Goal: Task Accomplishment & Management: Manage account settings

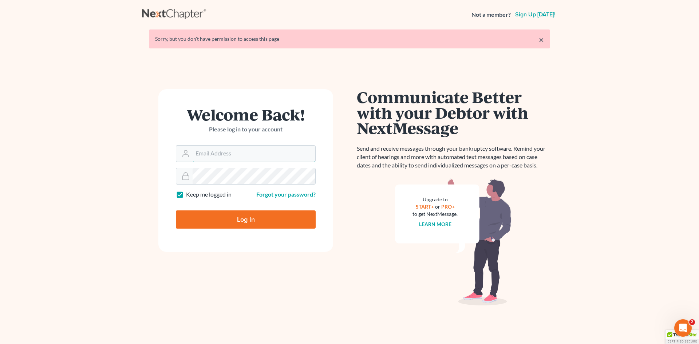
type input "[EMAIL_ADDRESS][DOMAIN_NAME]"
click at [247, 225] on input "Log In" at bounding box center [246, 219] width 140 height 18
type input "Thinking..."
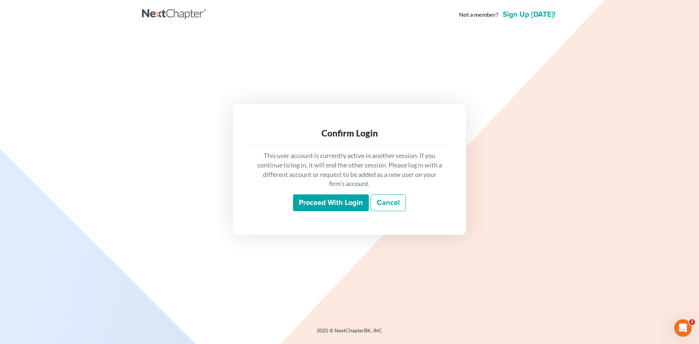
click at [353, 202] on input "Proceed with login" at bounding box center [331, 202] width 76 height 17
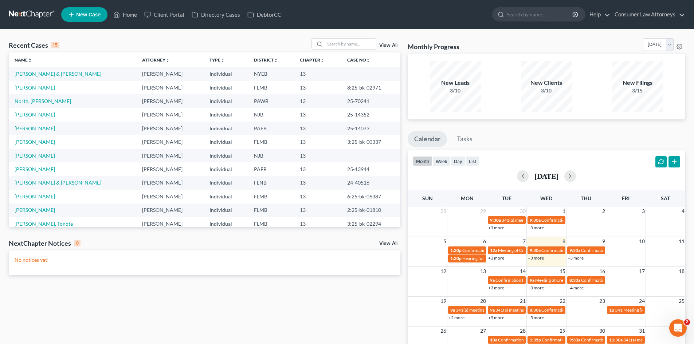
click at [535, 259] on link "+3 more" at bounding box center [536, 257] width 16 height 5
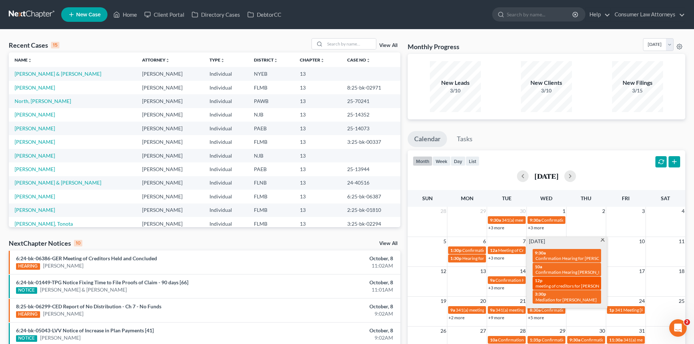
click at [552, 284] on span "meeting of creditors for Felipe Alvarado-Garcia & Karina Alvarado" at bounding box center [594, 285] width 118 height 5
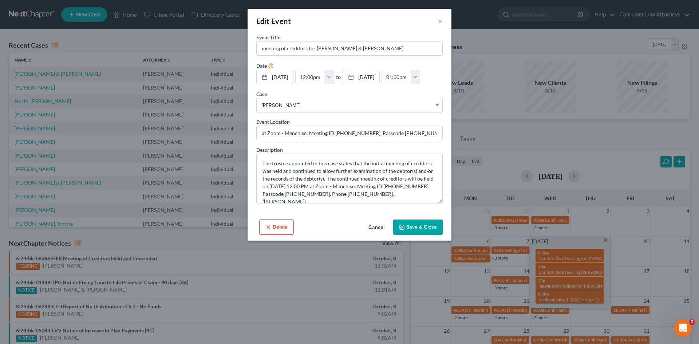
click at [381, 228] on button "Cancel" at bounding box center [377, 227] width 28 height 15
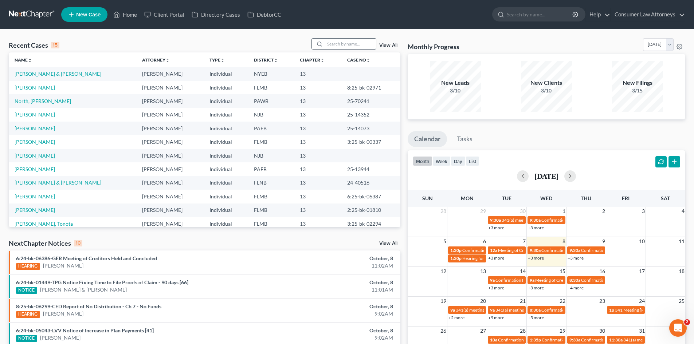
click at [344, 42] on input "search" at bounding box center [350, 44] width 51 height 11
type input "felip"
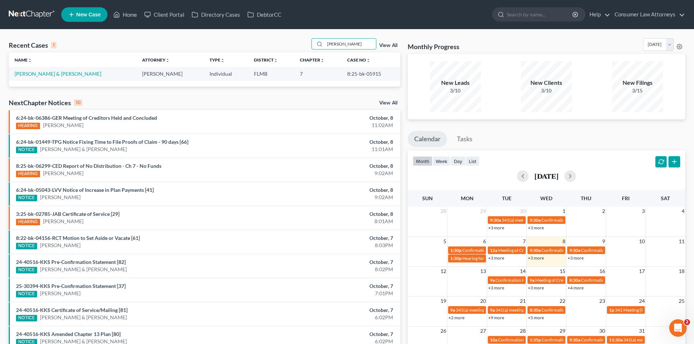
click at [542, 259] on link "+3 more" at bounding box center [536, 257] width 16 height 5
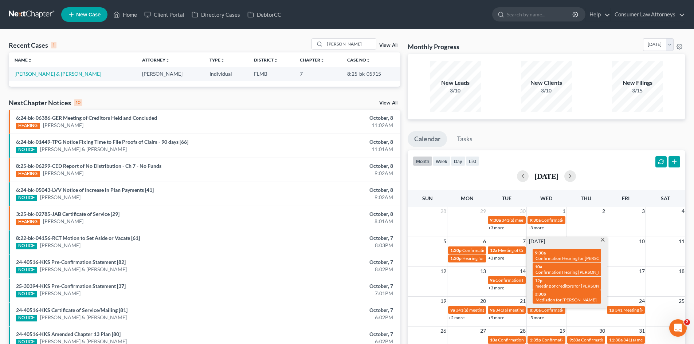
click at [608, 129] on div "Monthly Progress Bankruptcy Bankruptcy October 2025 September 2025 August 2025 …" at bounding box center [546, 218] width 285 height 360
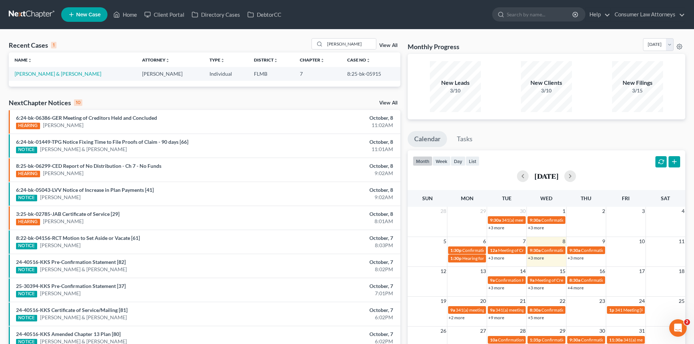
click at [576, 260] on link "+3 more" at bounding box center [575, 257] width 16 height 5
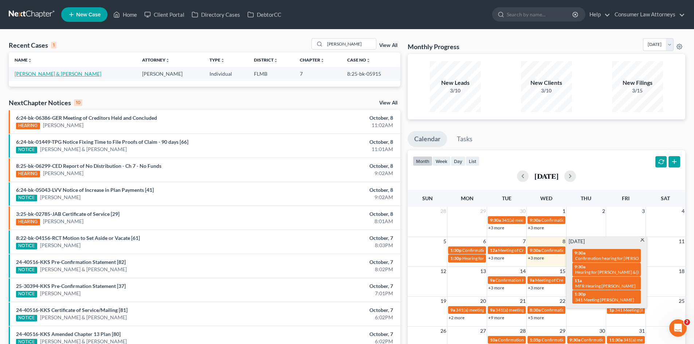
click at [63, 74] on link "Alvarado-Garcia, Felipe & Alvarado, Karina" at bounding box center [58, 74] width 87 height 6
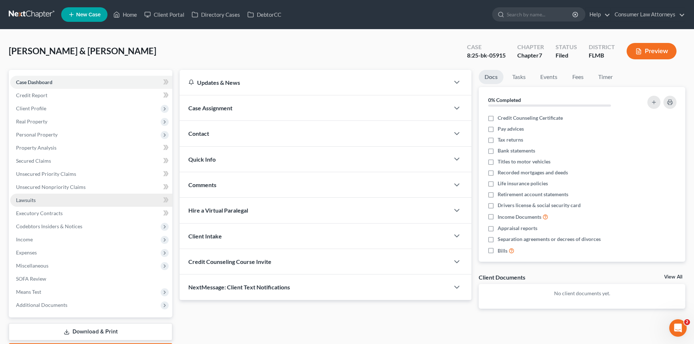
scroll to position [43, 0]
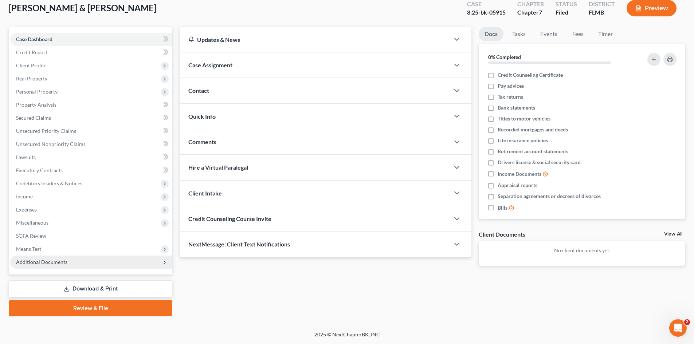
click at [37, 260] on span "Additional Documents" at bounding box center [41, 262] width 51 height 6
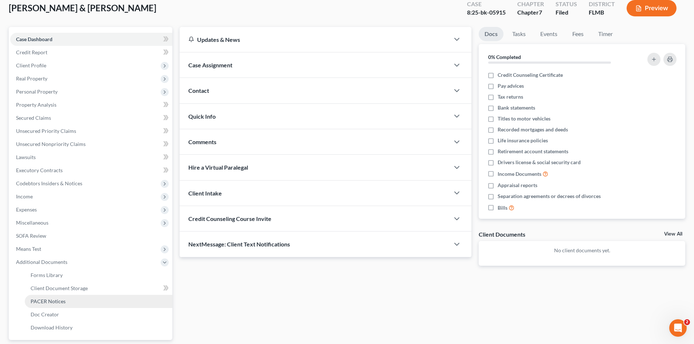
click at [68, 304] on link "PACER Notices" at bounding box center [98, 301] width 147 height 13
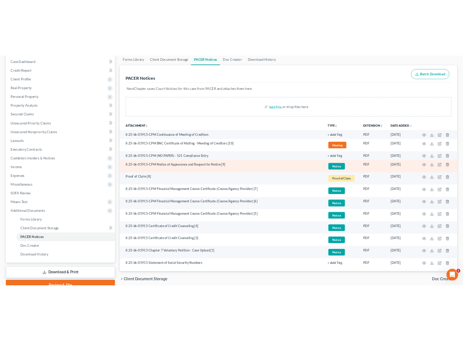
scroll to position [109, 0]
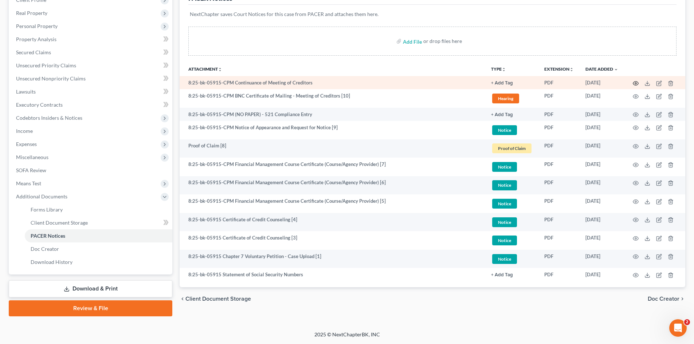
click at [636, 82] on icon "button" at bounding box center [635, 83] width 6 height 6
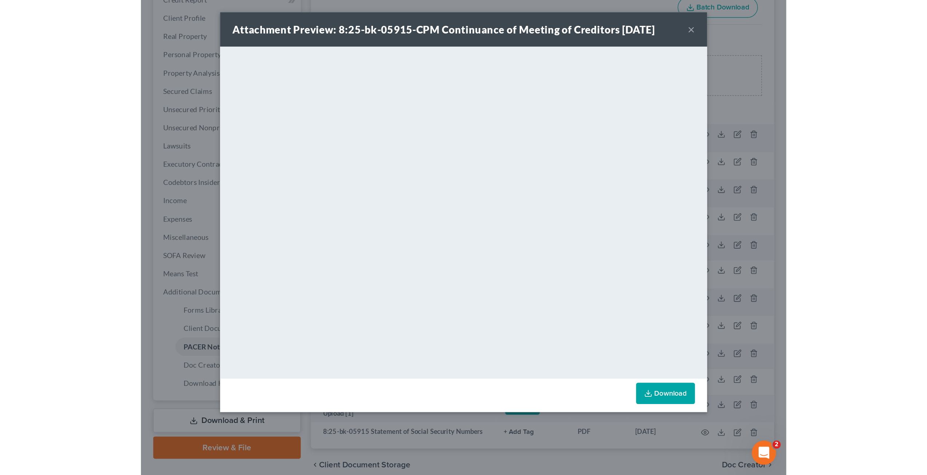
scroll to position [0, 0]
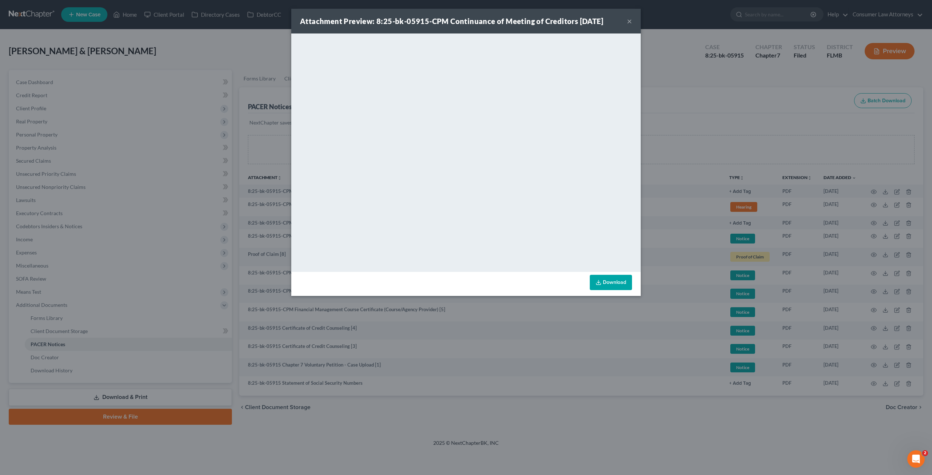
click at [571, 344] on div "Attachment Preview: 8:25-bk-05915-CPM Continuance of Meeting of Creditors 09/17…" at bounding box center [466, 237] width 932 height 475
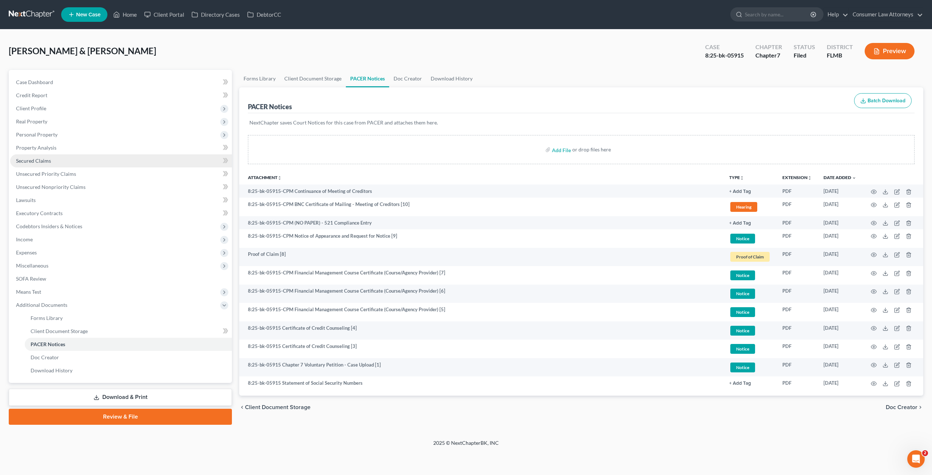
click at [72, 160] on link "Secured Claims" at bounding box center [121, 160] width 222 height 13
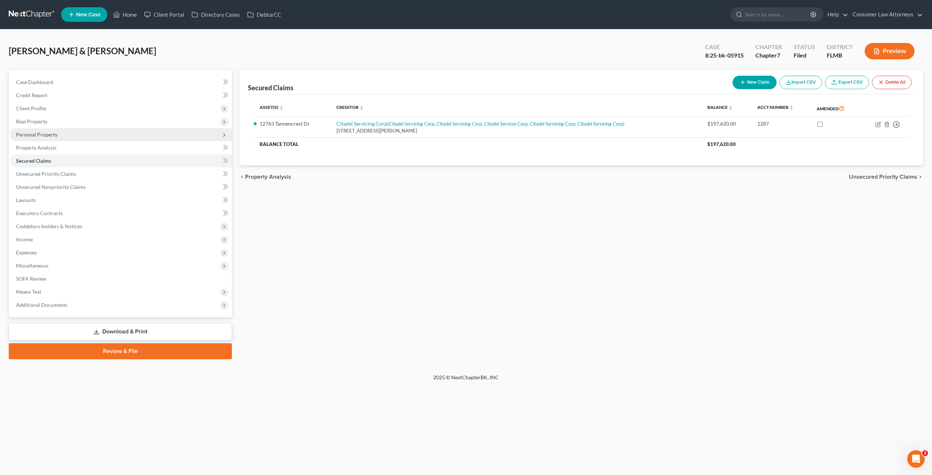
click at [50, 136] on span "Personal Property" at bounding box center [37, 134] width 42 height 6
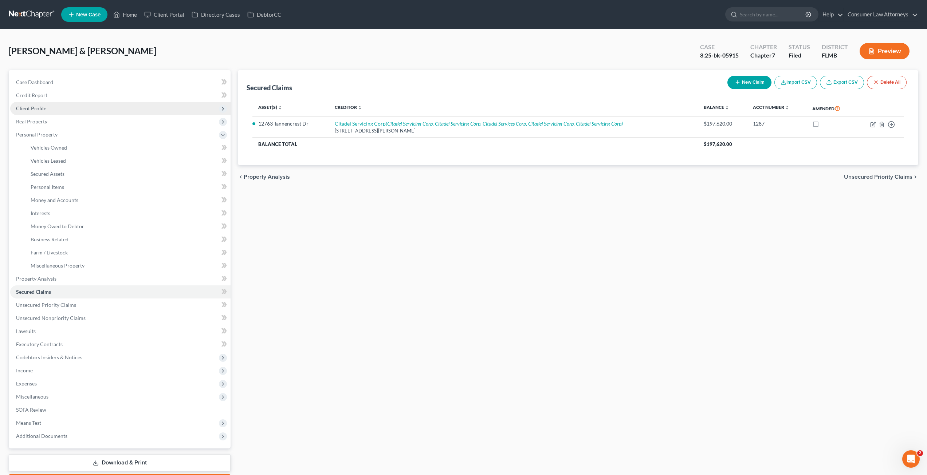
click at [47, 106] on span "Client Profile" at bounding box center [120, 108] width 220 height 13
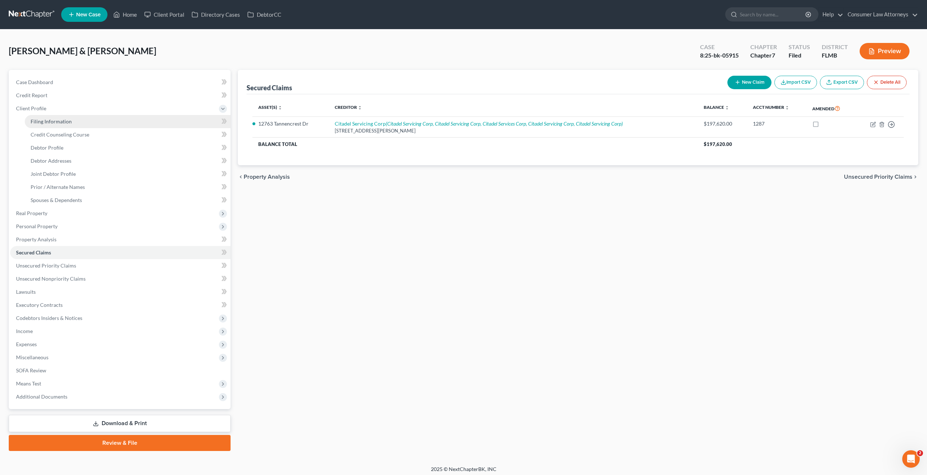
click at [71, 119] on link "Filing Information" at bounding box center [128, 121] width 206 height 13
select select "1"
select select "0"
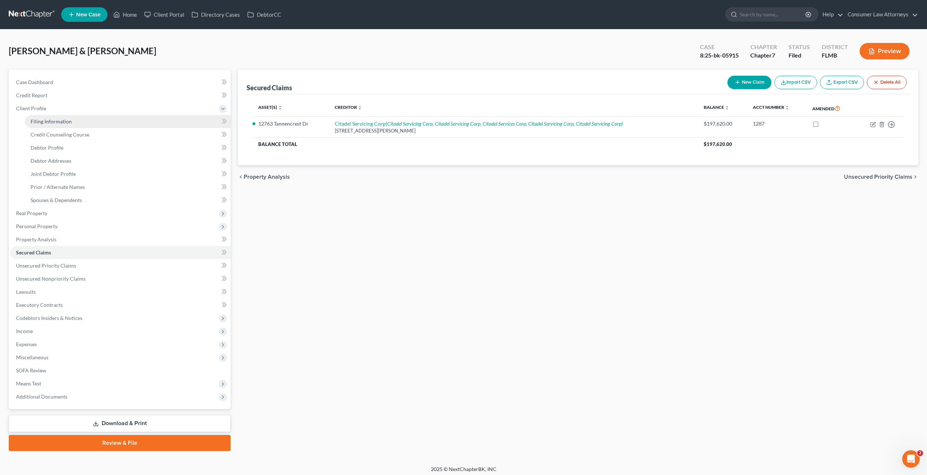
select select "9"
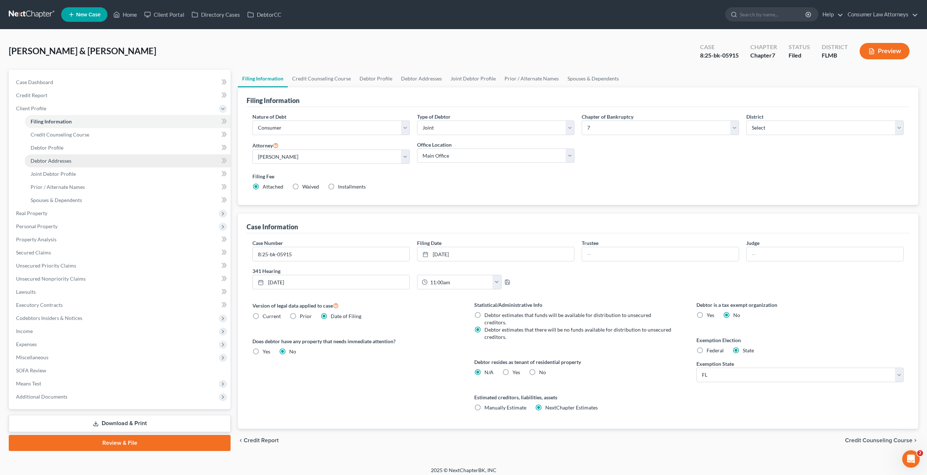
click at [76, 161] on link "Debtor Addresses" at bounding box center [128, 160] width 206 height 13
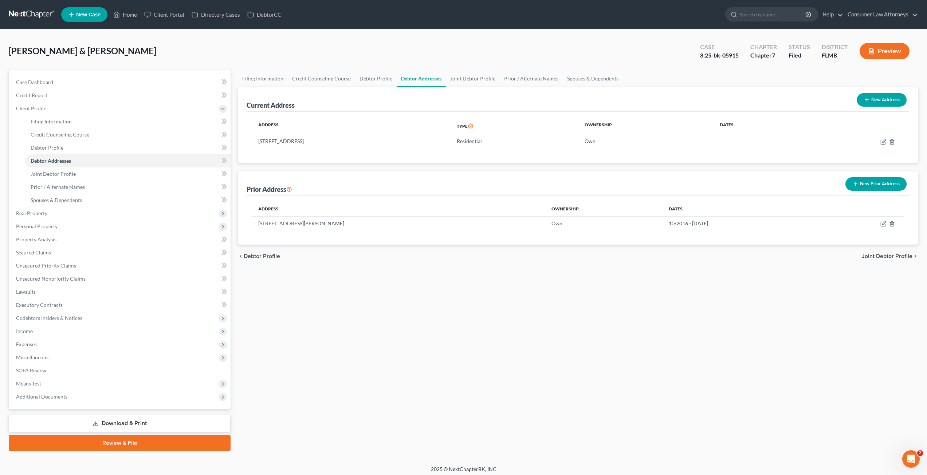
click at [374, 326] on div "Filing Information Credit Counseling Course Debtor Profile Debtor Addresses Joi…" at bounding box center [577, 260] width 687 height 381
